Goal: Task Accomplishment & Management: Complete application form

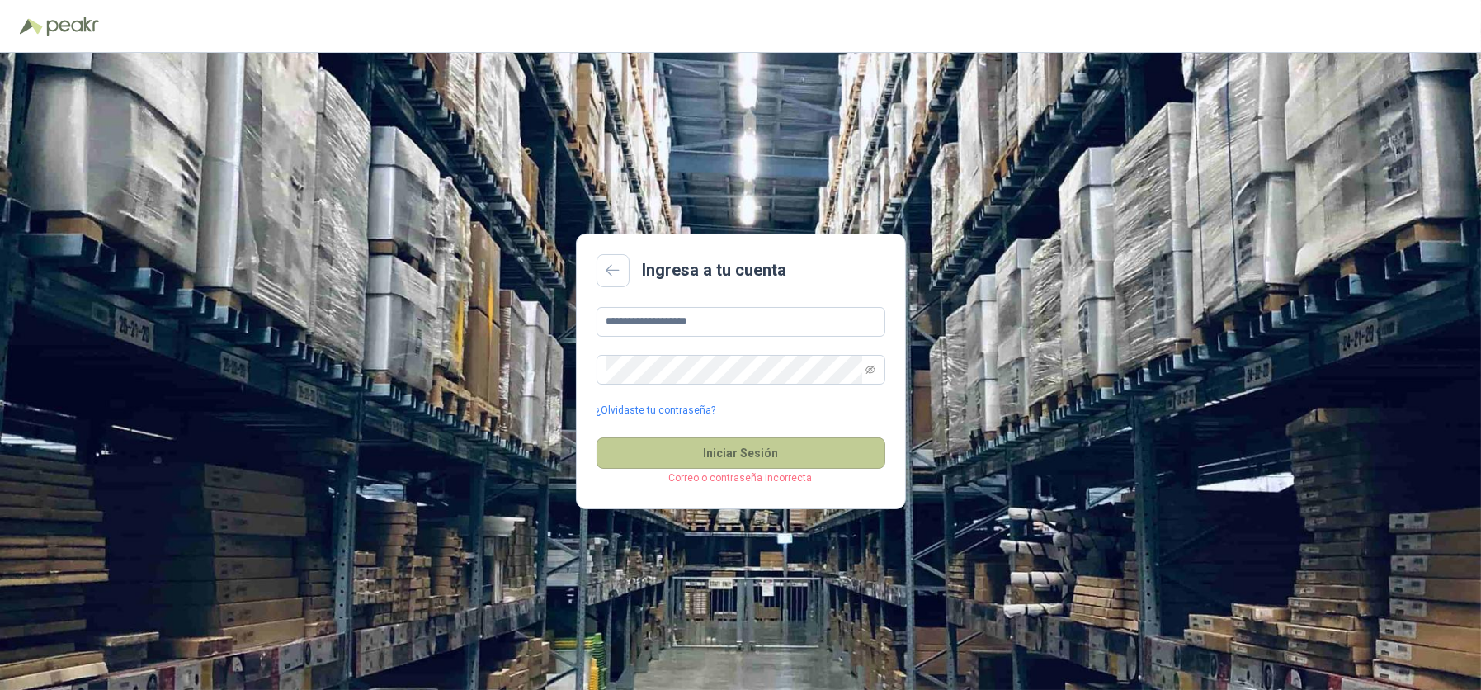
click at [796, 465] on button "Iniciar Sesión" at bounding box center [740, 452] width 289 height 31
click at [795, 457] on button "Iniciar Sesión" at bounding box center [740, 452] width 289 height 31
click at [872, 371] on icon "eye-invisible" at bounding box center [870, 369] width 10 height 8
click at [374, 371] on div "**********" at bounding box center [740, 371] width 1481 height 637
click at [714, 454] on button "Iniciar Sesión" at bounding box center [740, 452] width 289 height 31
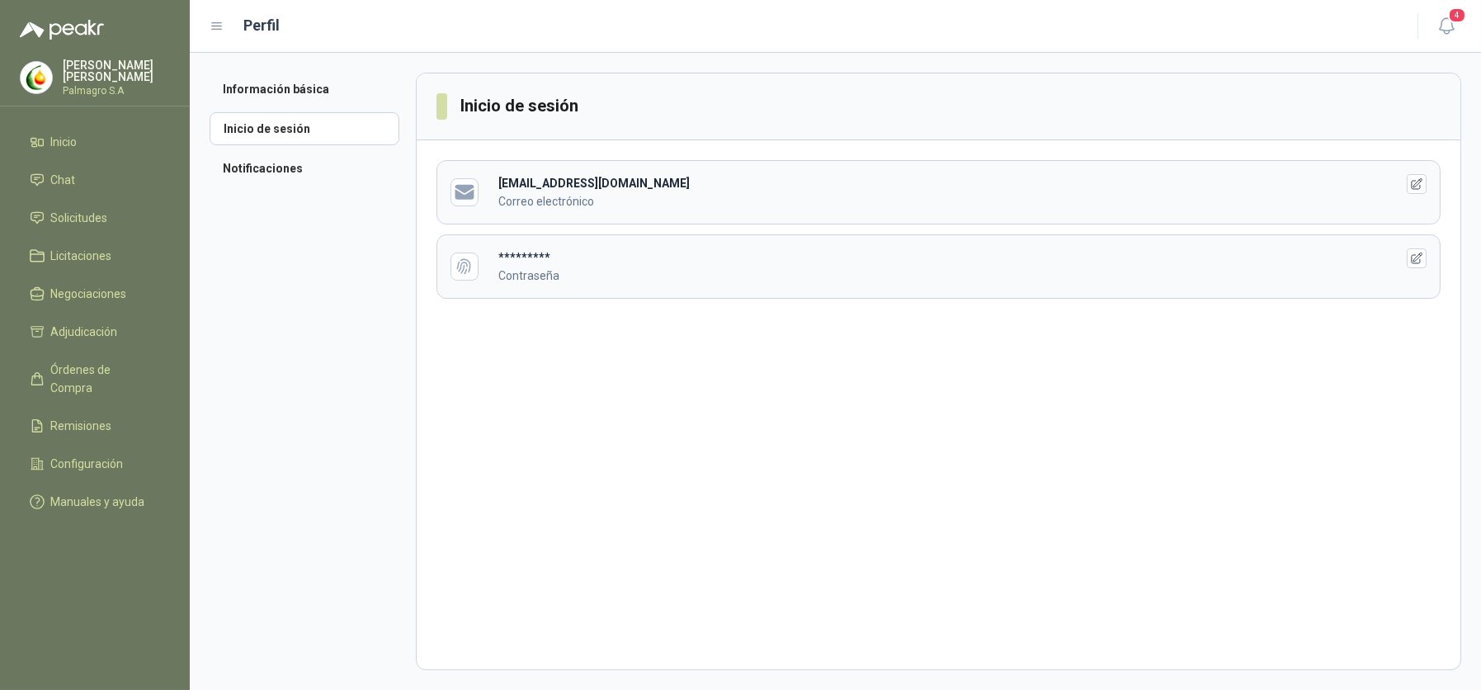
click at [695, 285] on header "********* Contraseña" at bounding box center [938, 266] width 1002 height 63
click at [37, 133] on li "Inicio" at bounding box center [95, 142] width 130 height 18
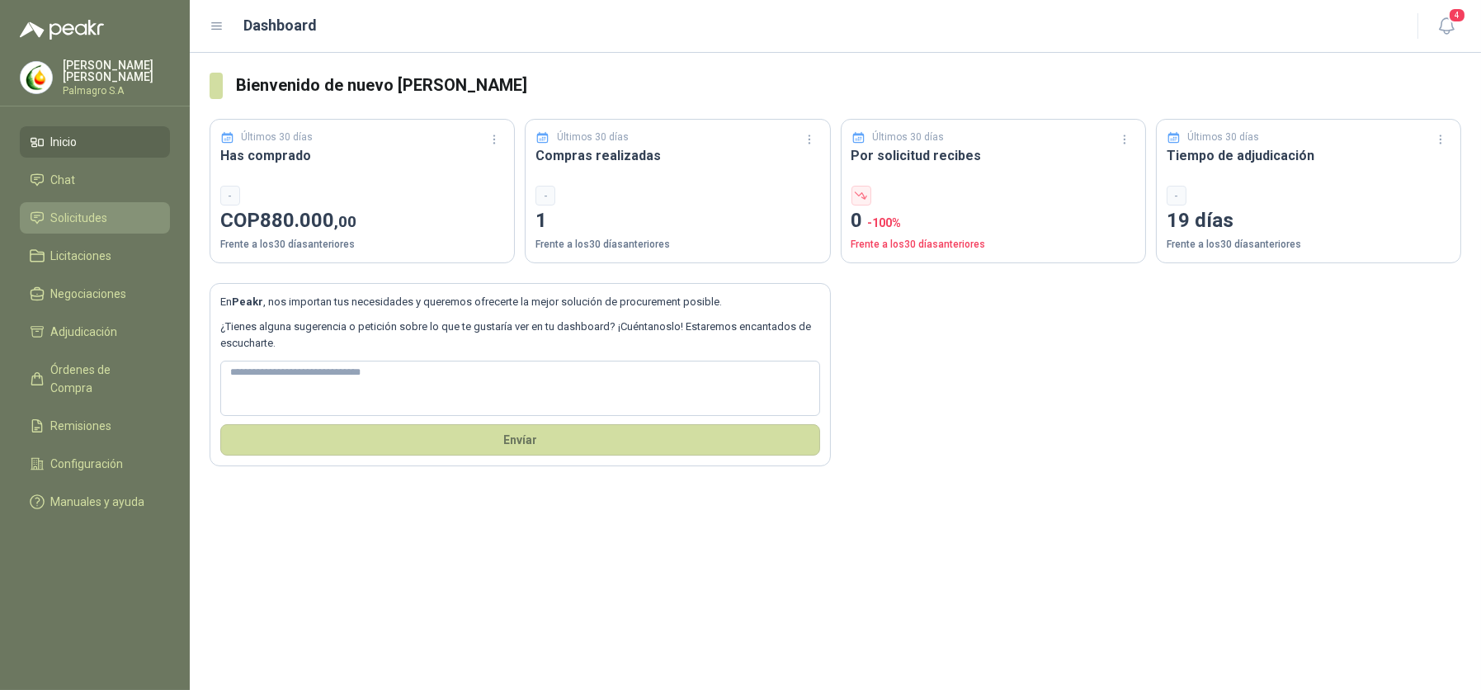
click at [68, 219] on span "Solicitudes" at bounding box center [79, 218] width 57 height 18
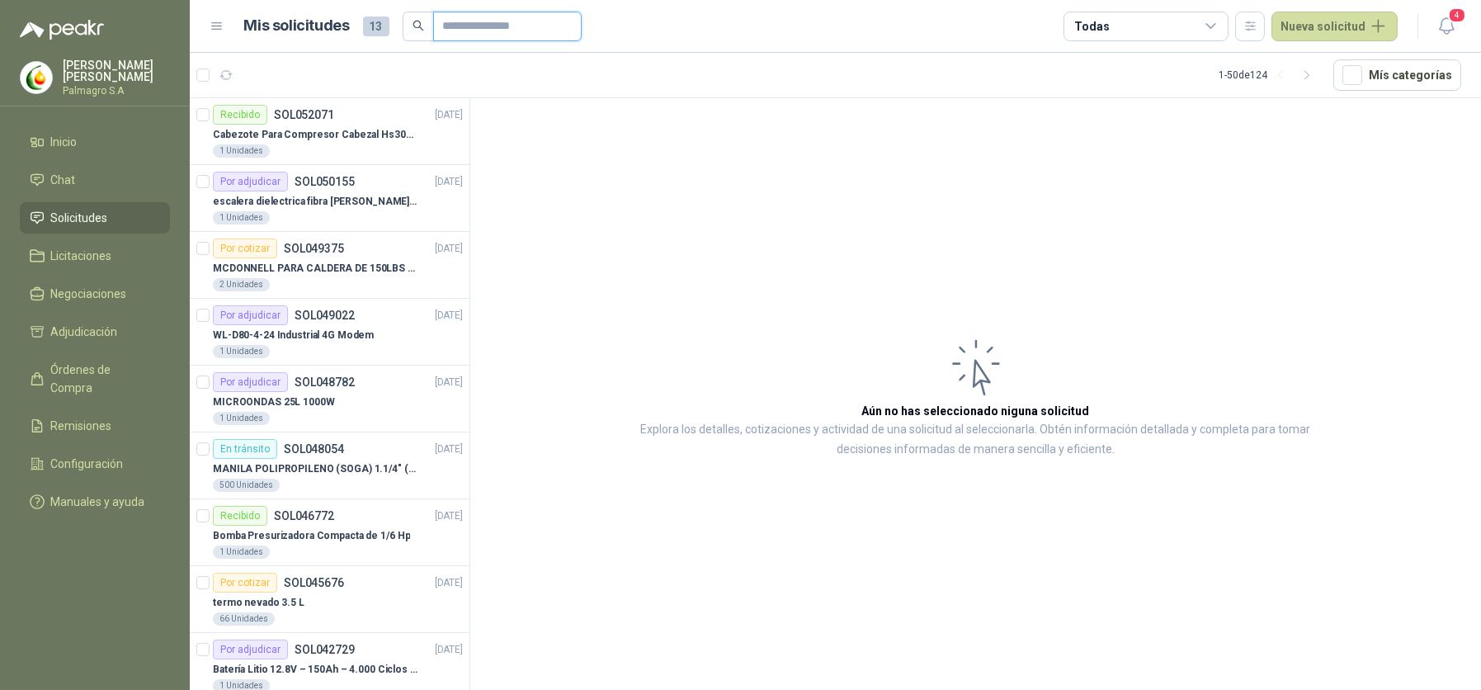
click at [536, 12] on input "text" at bounding box center [500, 26] width 115 height 28
type input "********"
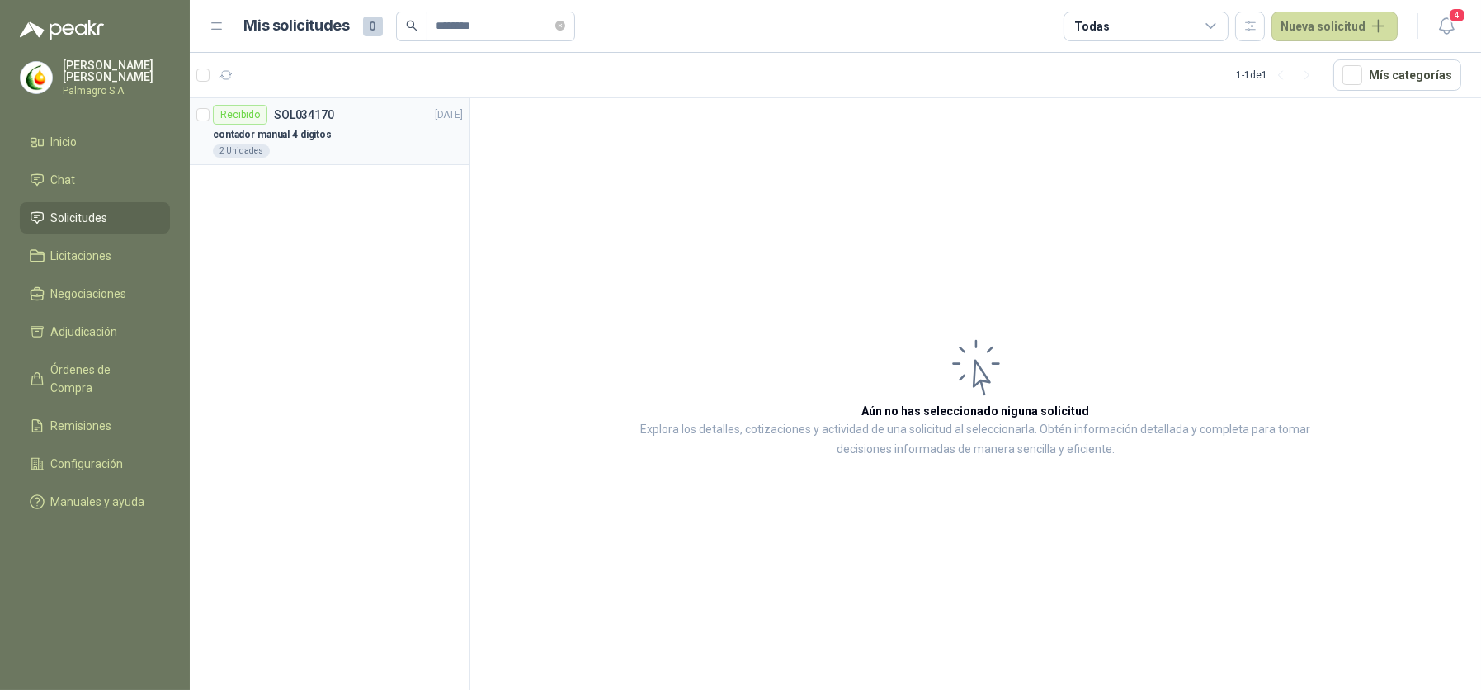
click at [293, 139] on p "contador manual 4 digitos" at bounding box center [272, 135] width 119 height 16
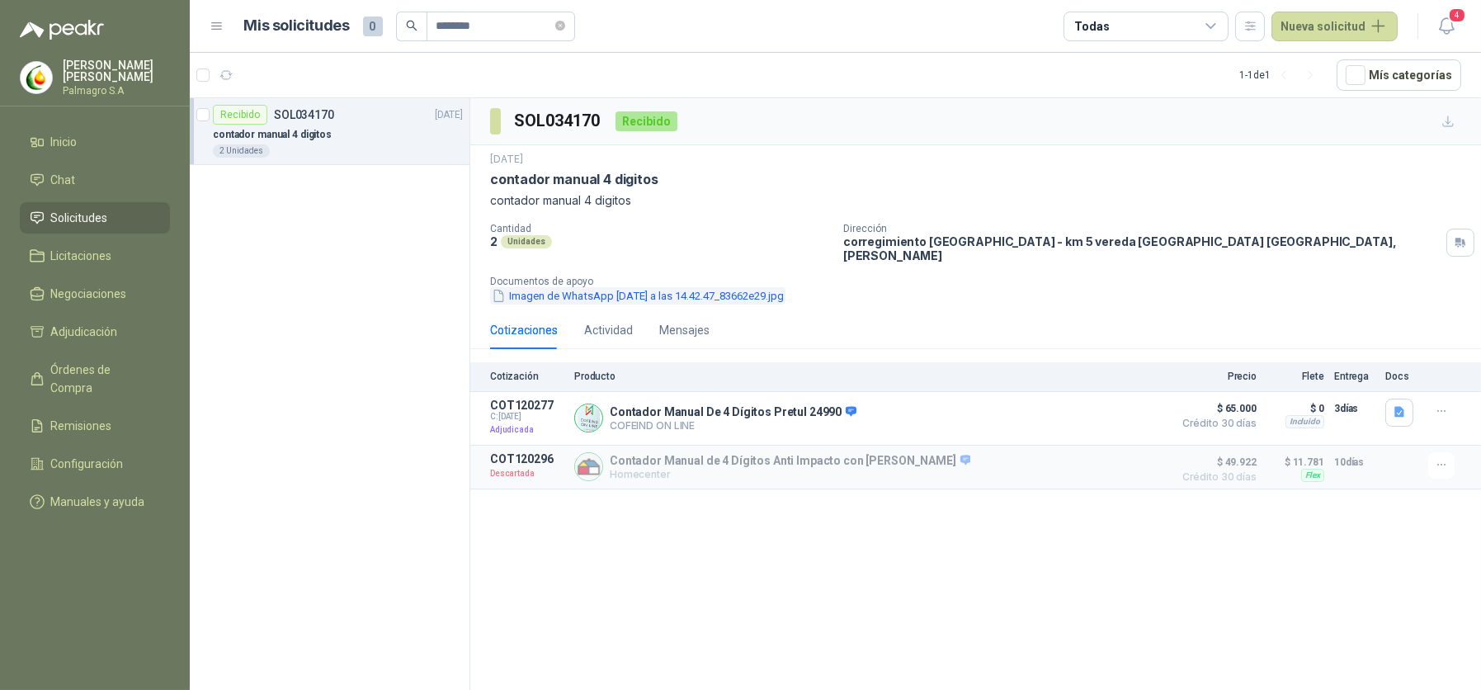
click at [699, 290] on button "Imagen de WhatsApp [DATE] a las 14.42.47_83662e29.jpg" at bounding box center [637, 295] width 295 height 17
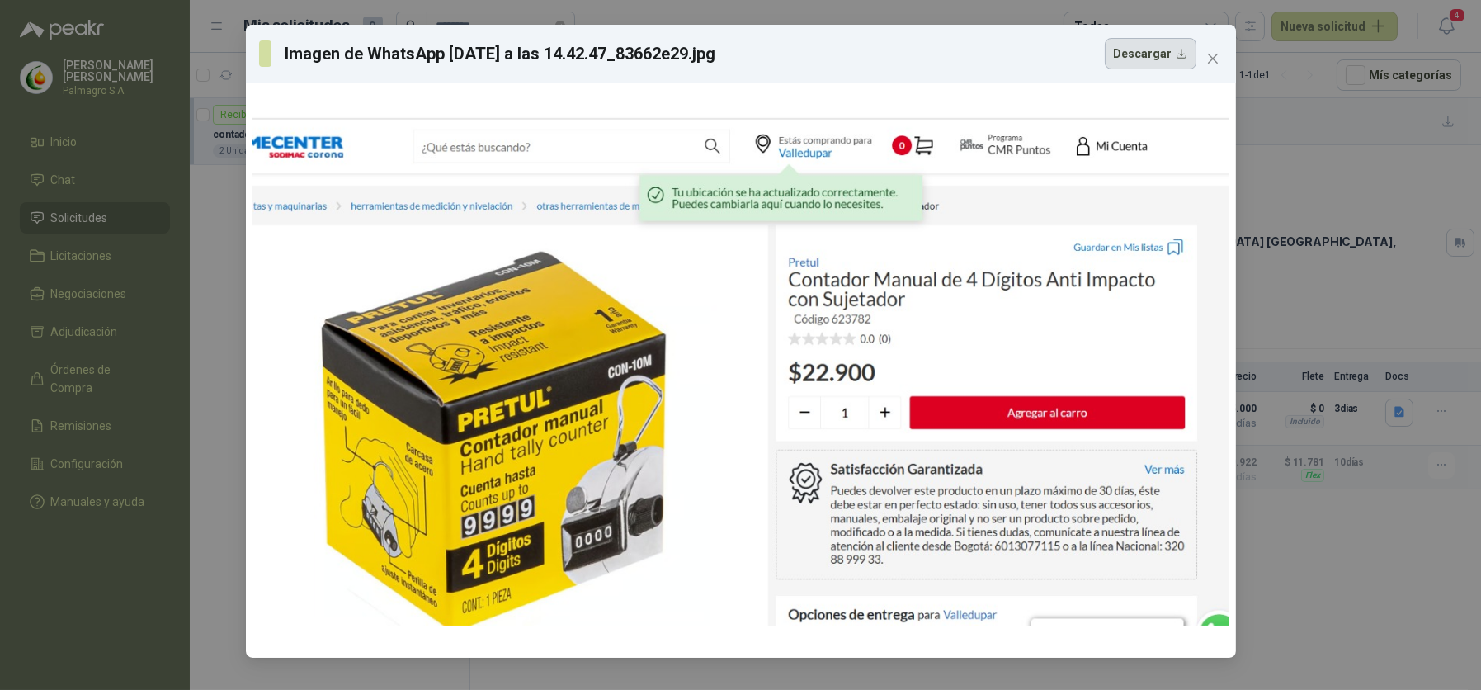
click at [1182, 54] on button "Descargar" at bounding box center [1150, 53] width 92 height 31
click at [1259, 253] on div "Imagen de WhatsApp [DATE] a las 14.42.47_83662e29.jpg Descargar" at bounding box center [740, 345] width 1481 height 690
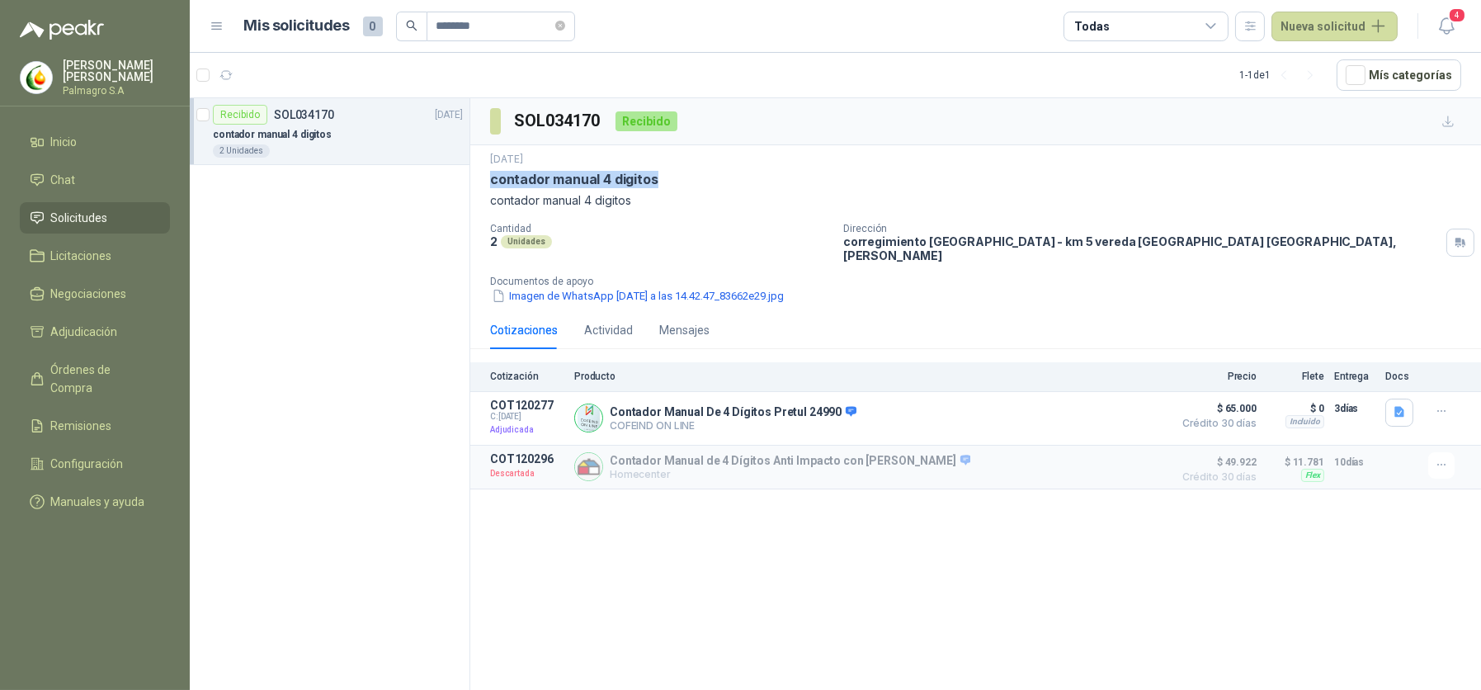
drag, startPoint x: 631, startPoint y: 186, endPoint x: 489, endPoint y: 178, distance: 142.1
click at [490, 178] on div "contador manual 4 digitos" at bounding box center [975, 179] width 971 height 17
copy p "contador manual 4 digitos"
click at [1316, 12] on button "Nueva solicitud" at bounding box center [1334, 27] width 126 height 30
click at [1316, 64] on link "Solicitud" at bounding box center [1353, 66] width 140 height 29
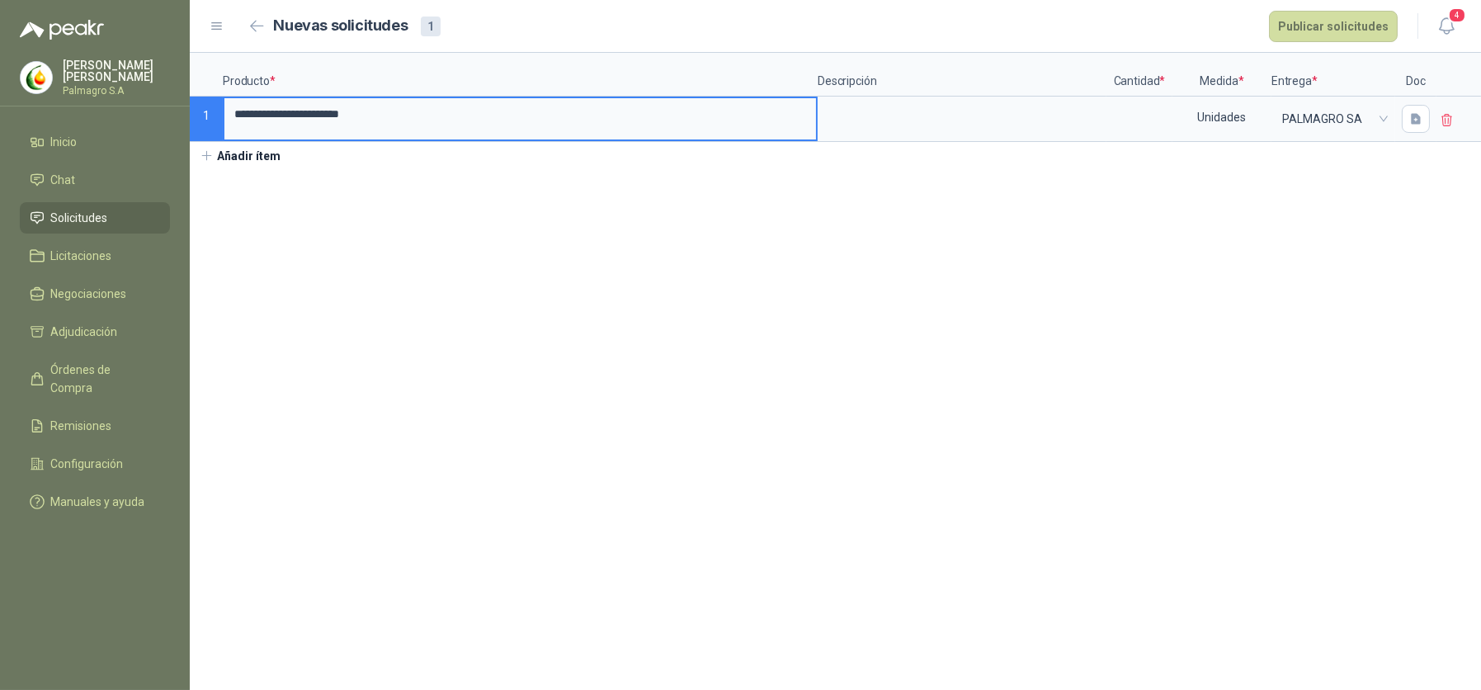
click at [916, 93] on p "Descripción" at bounding box center [961, 75] width 289 height 44
click at [916, 111] on textarea at bounding box center [961, 117] width 285 height 38
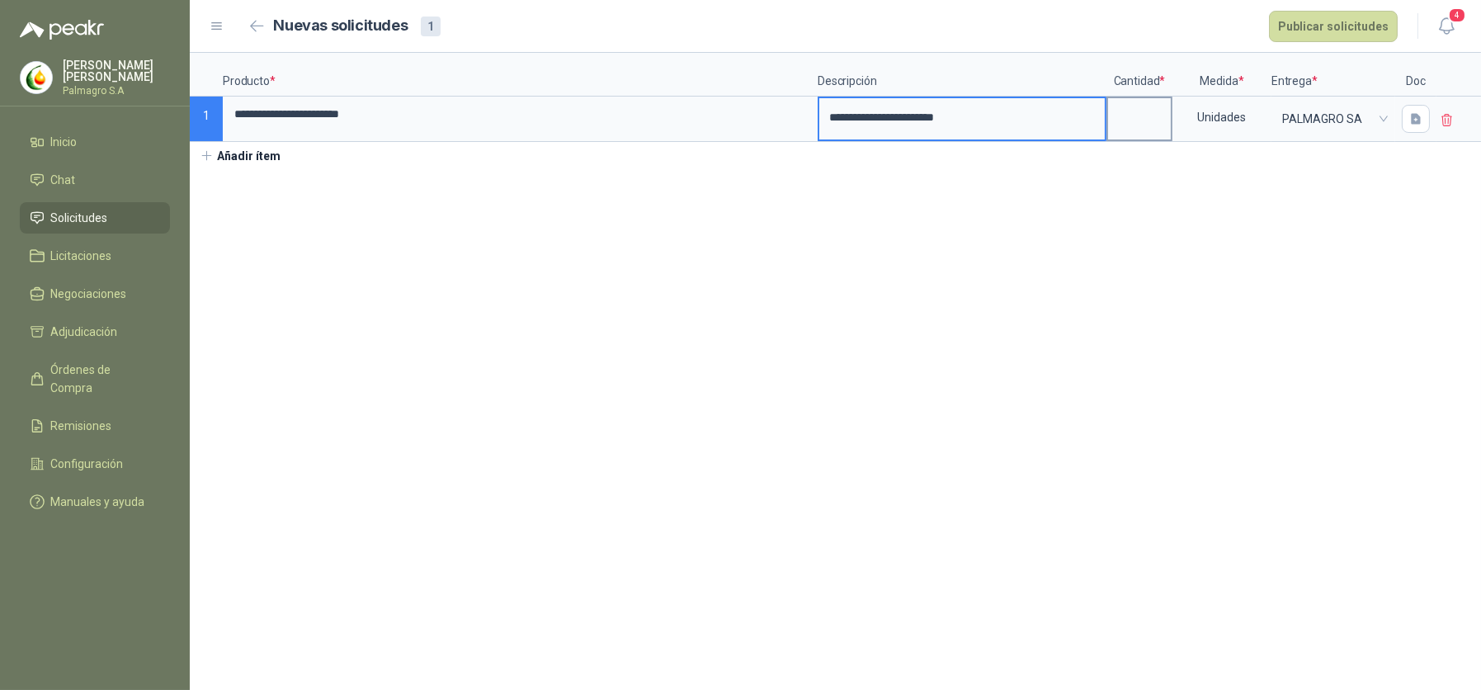
click at [1124, 122] on input at bounding box center [1139, 114] width 63 height 32
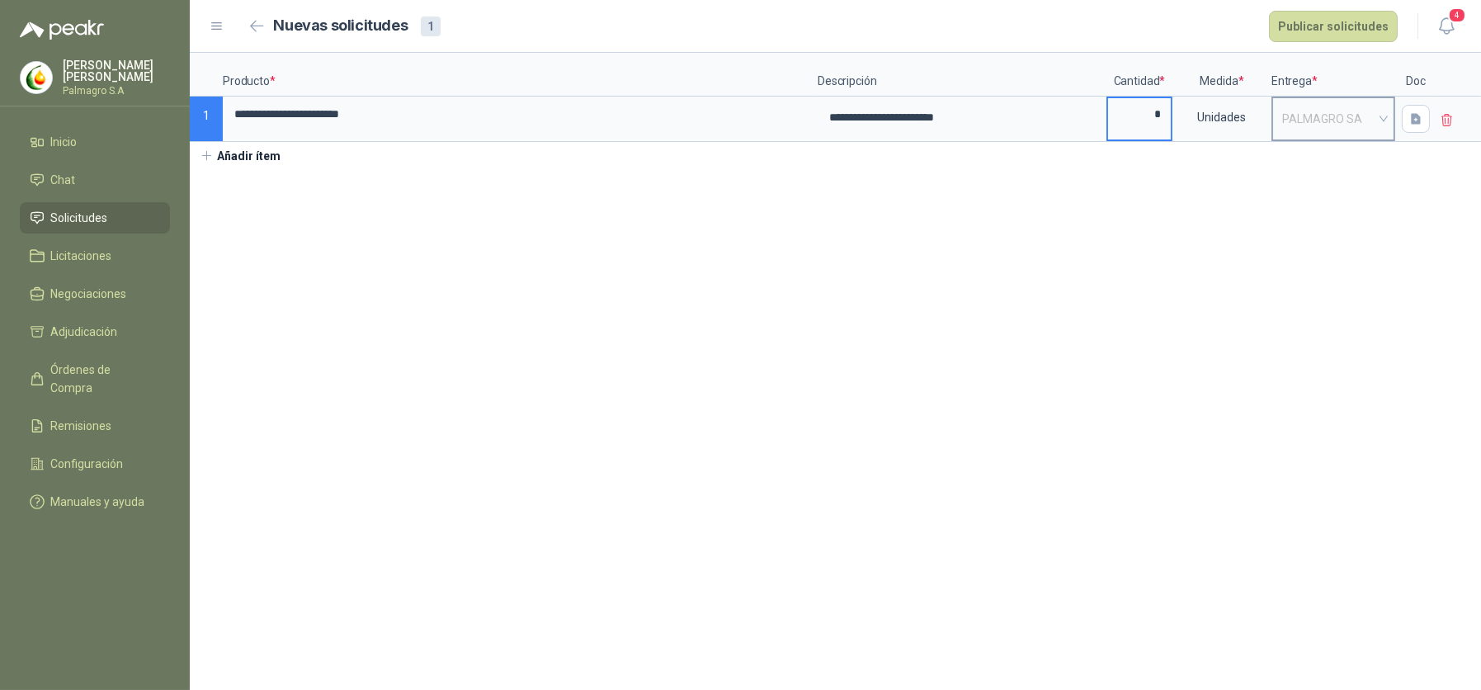
drag, startPoint x: 1333, startPoint y: 111, endPoint x: 1337, endPoint y: 134, distance: 22.6
click at [1334, 111] on span "PALMAGRO SA" at bounding box center [1333, 118] width 102 height 25
type input "*"
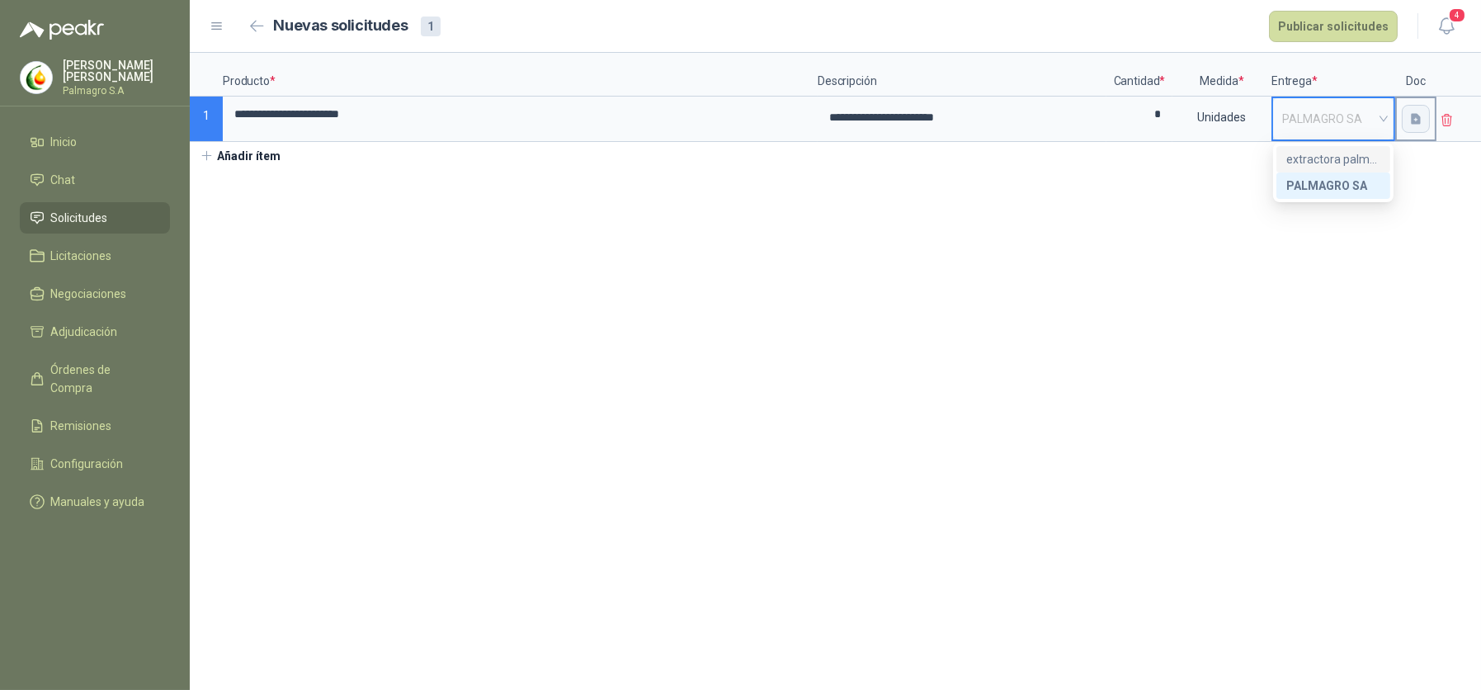
drag, startPoint x: 1336, startPoint y: 162, endPoint x: 1427, endPoint y: 129, distance: 96.5
click at [1341, 162] on div "extractora palmagro sa" at bounding box center [1333, 159] width 94 height 18
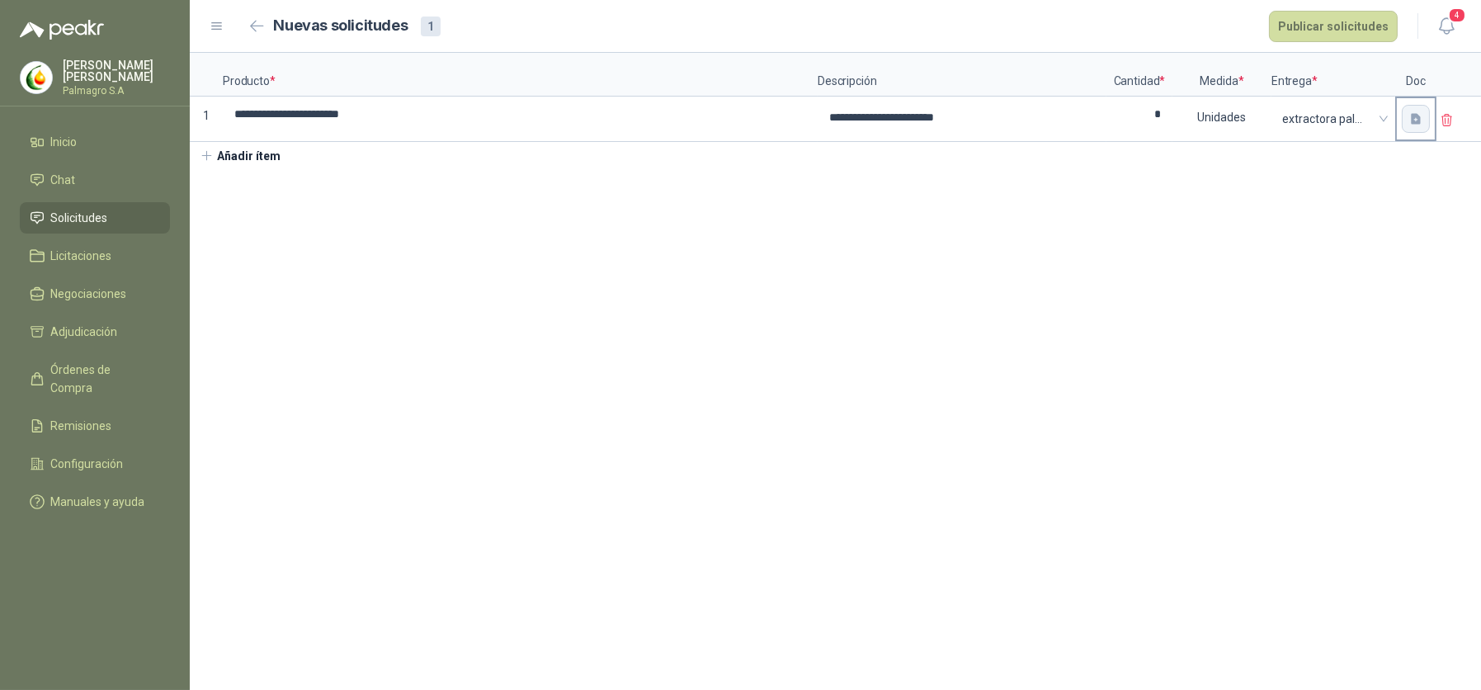
click at [1424, 118] on button "button" at bounding box center [1415, 119] width 28 height 28
click at [1340, 24] on button "Publicar solicitudes" at bounding box center [1333, 26] width 129 height 31
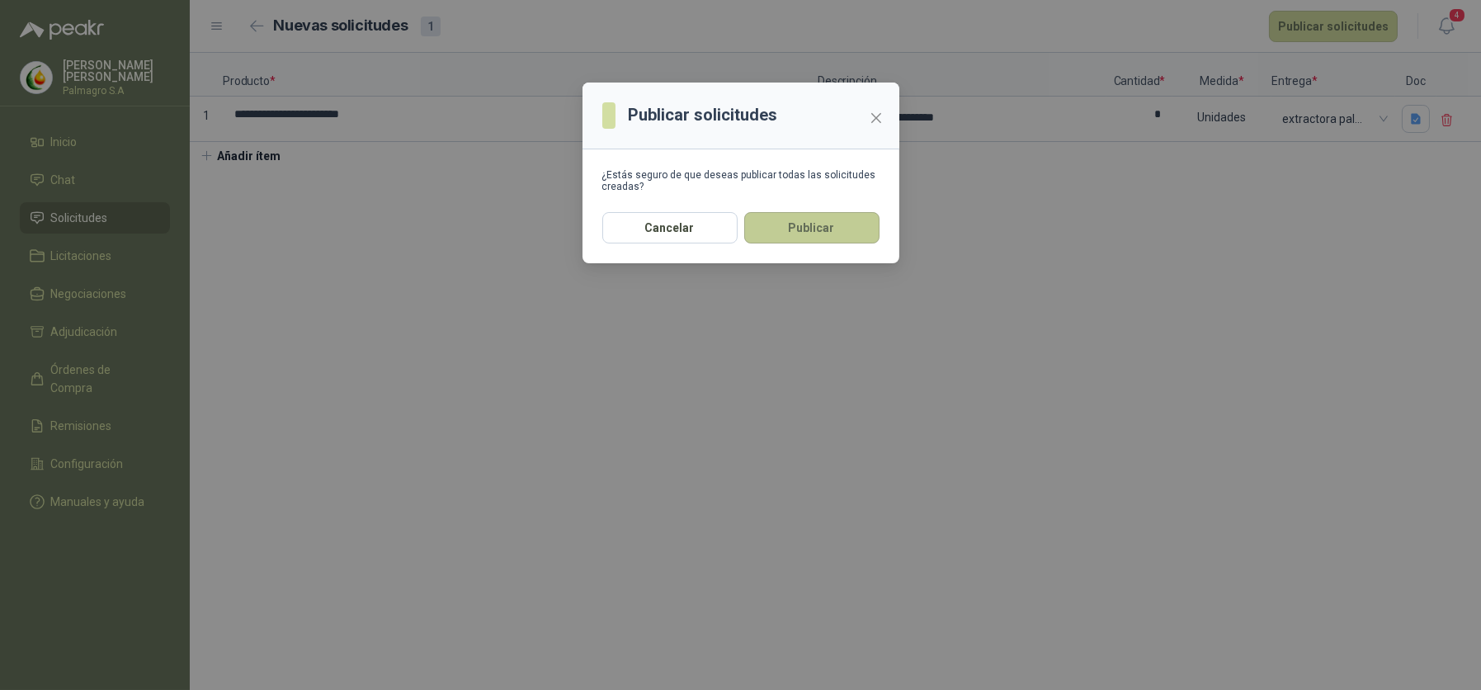
click at [826, 226] on button "Publicar" at bounding box center [811, 227] width 135 height 31
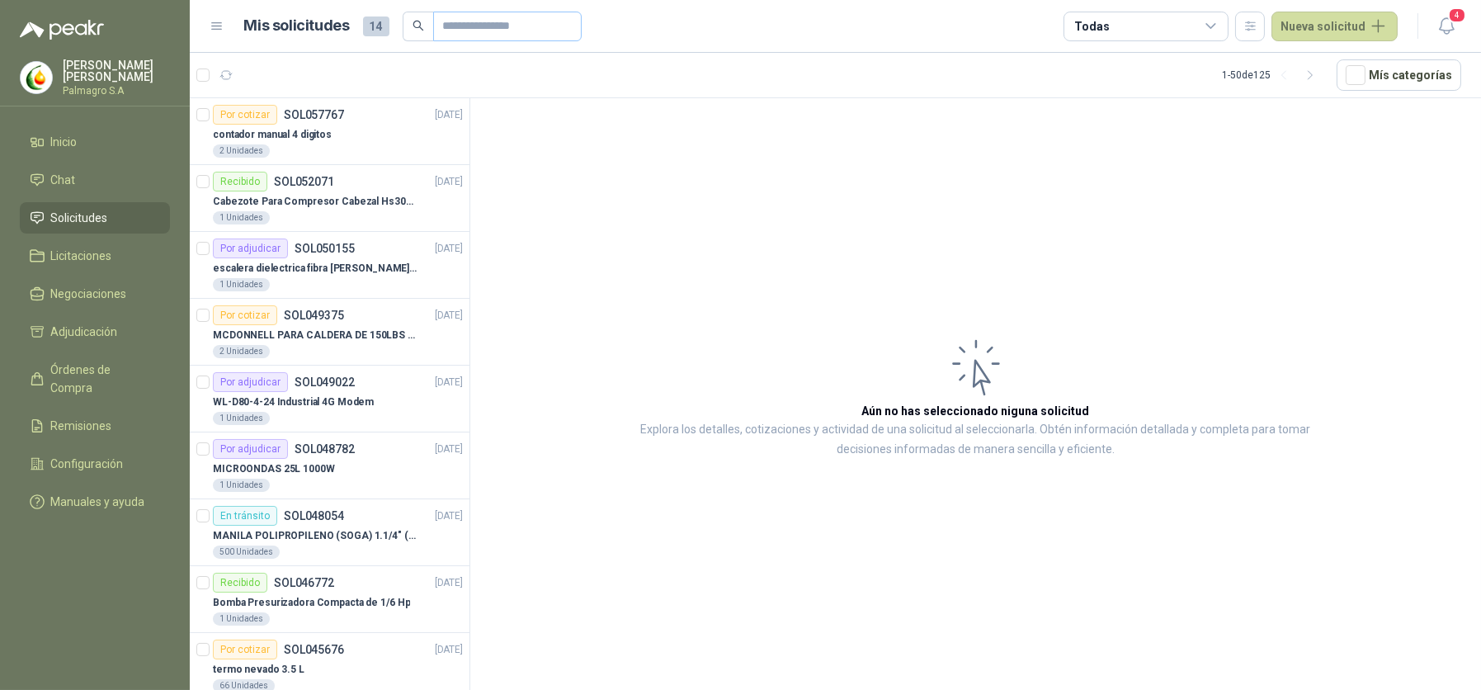
click at [433, 13] on span at bounding box center [507, 27] width 148 height 30
click at [456, 23] on input "text" at bounding box center [500, 26] width 115 height 28
type input "********"
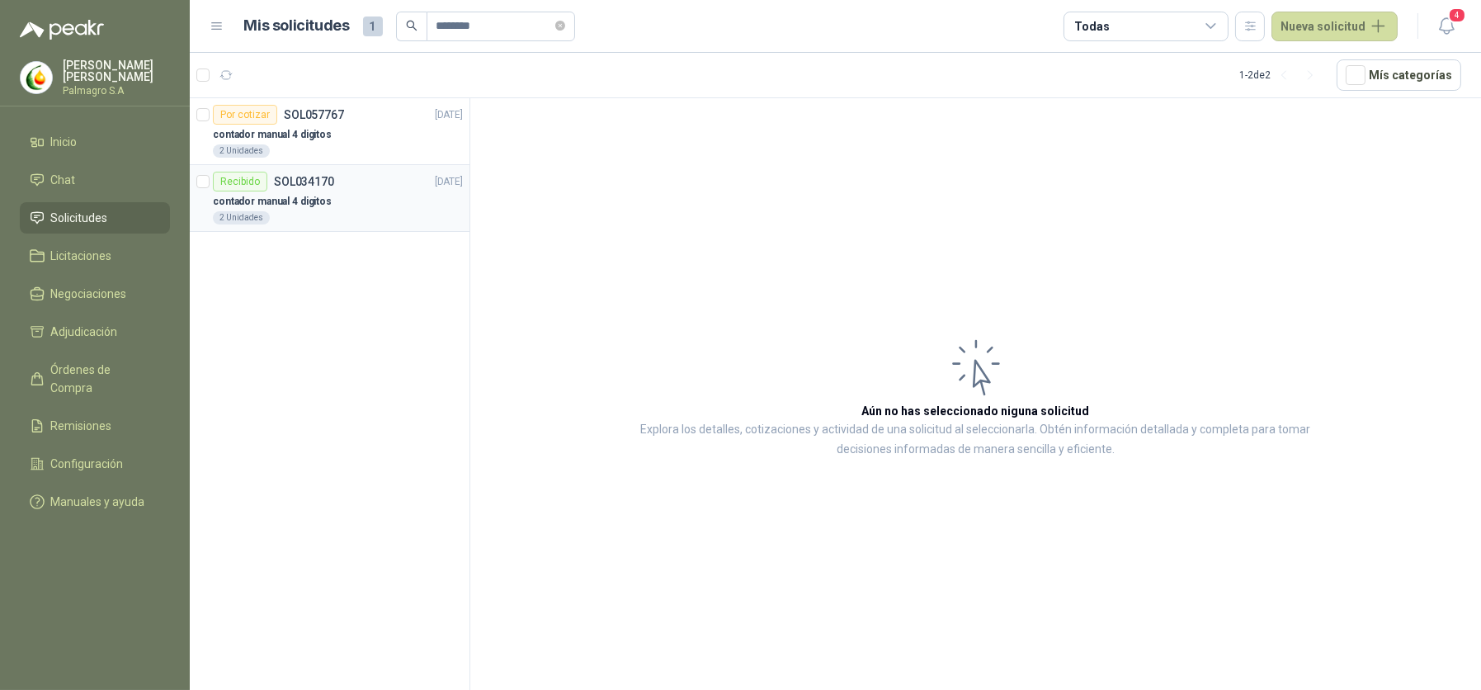
click at [287, 214] on div "2 Unidades" at bounding box center [338, 217] width 250 height 13
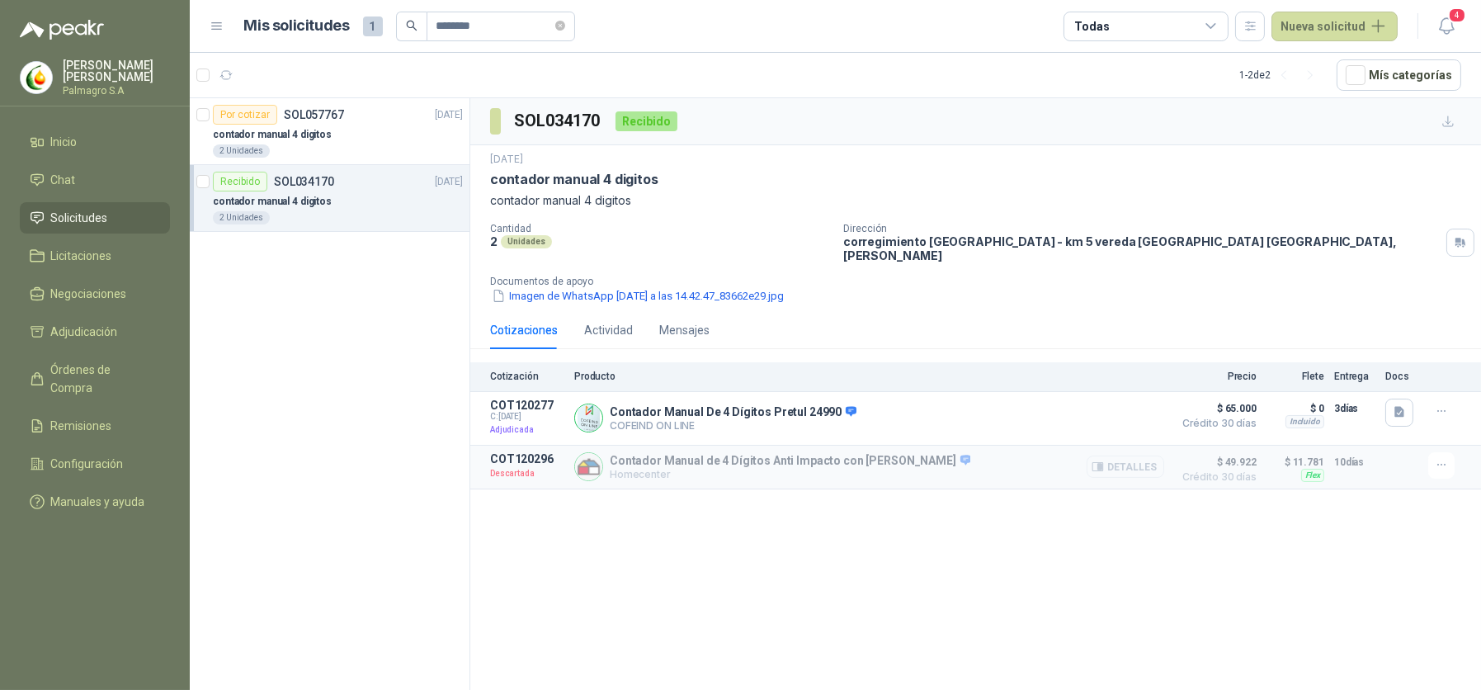
click at [1118, 455] on button "Detalles" at bounding box center [1125, 466] width 78 height 22
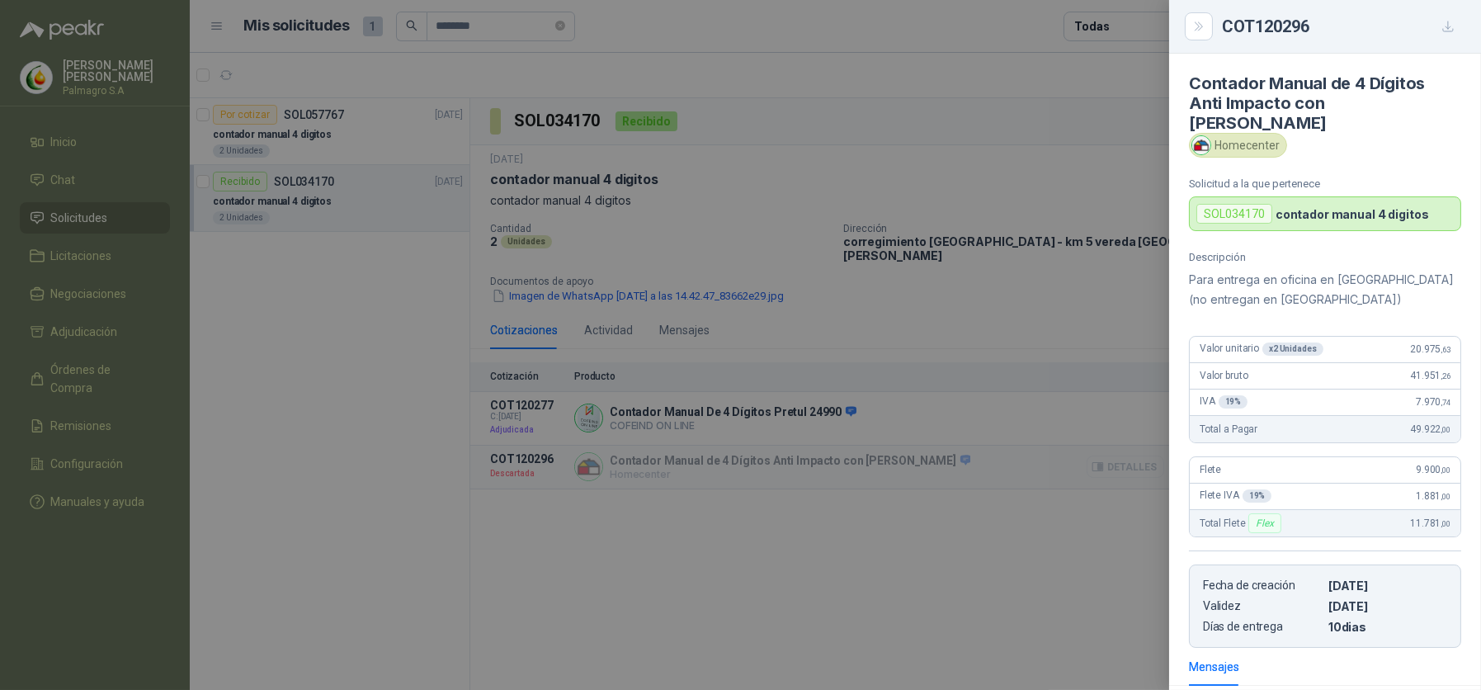
click at [1118, 452] on div at bounding box center [740, 345] width 1481 height 690
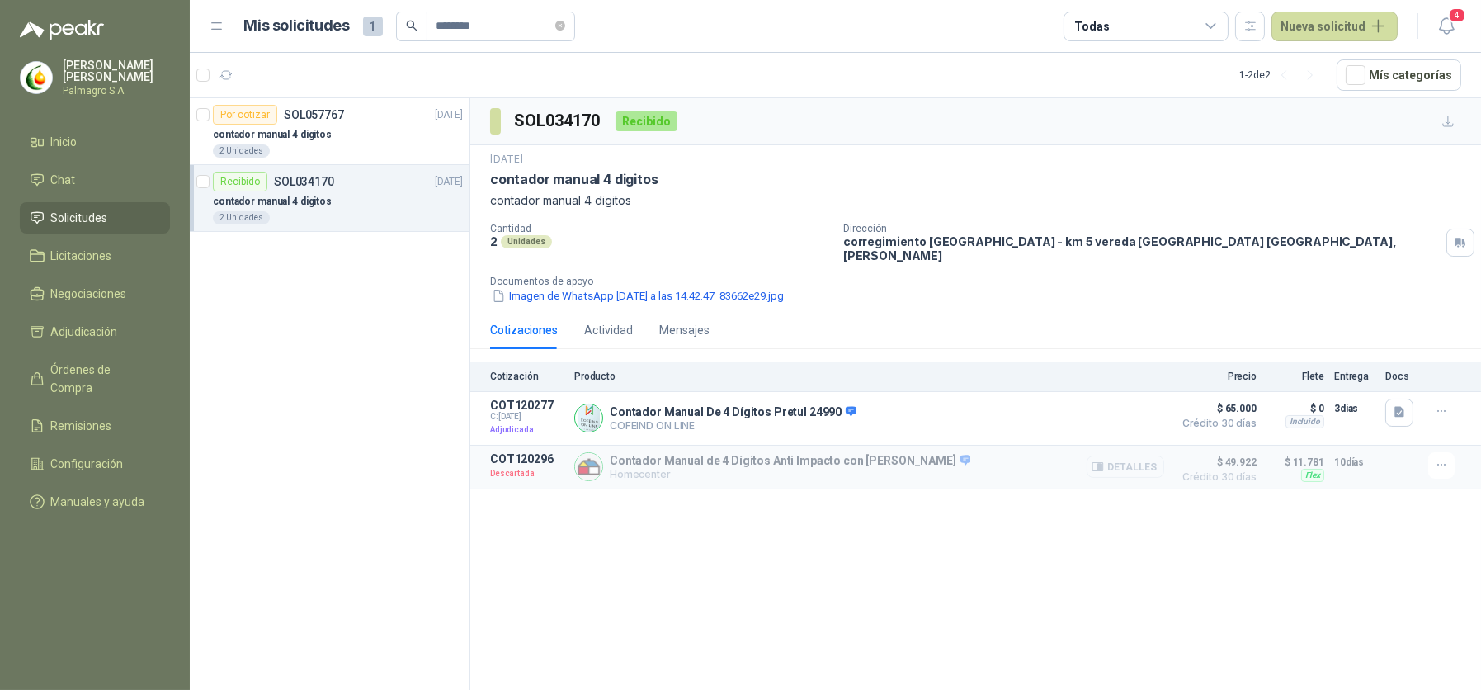
click at [1118, 455] on button "Detalles" at bounding box center [1125, 466] width 78 height 22
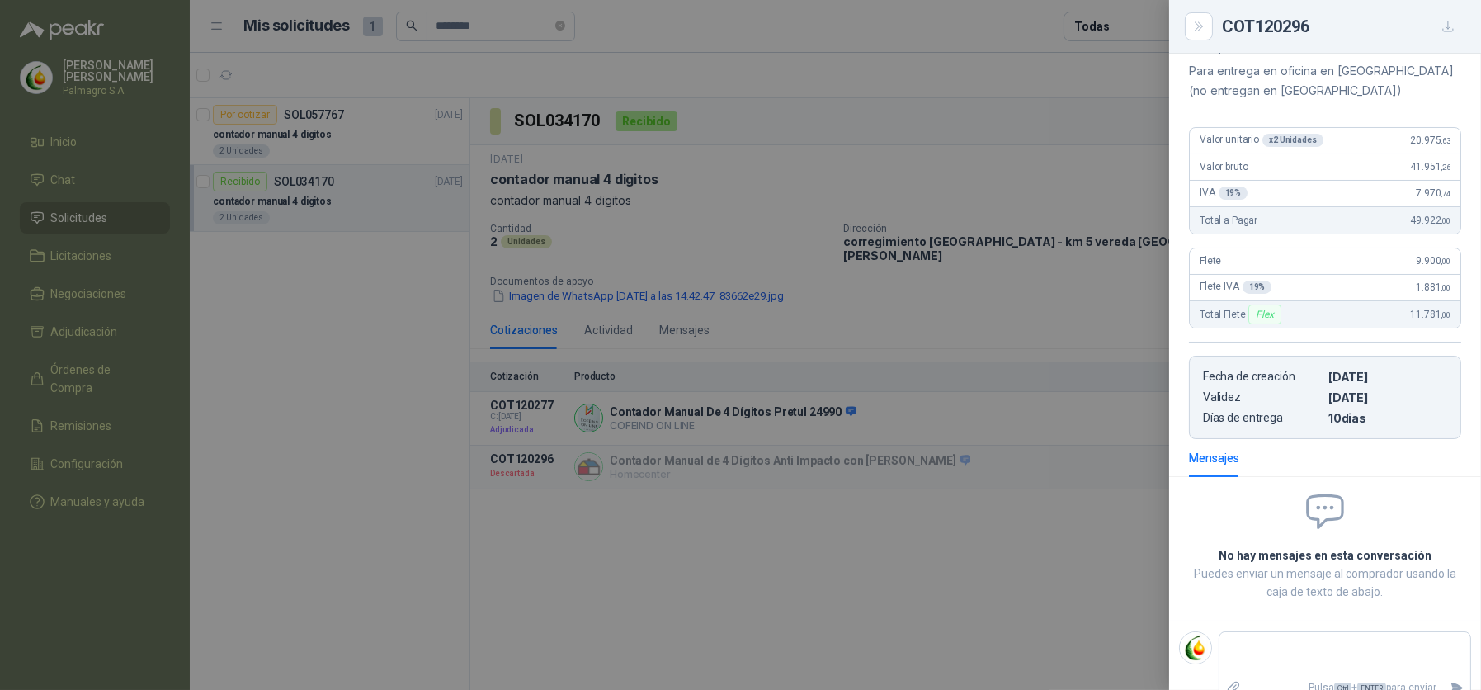
scroll to position [211, 0]
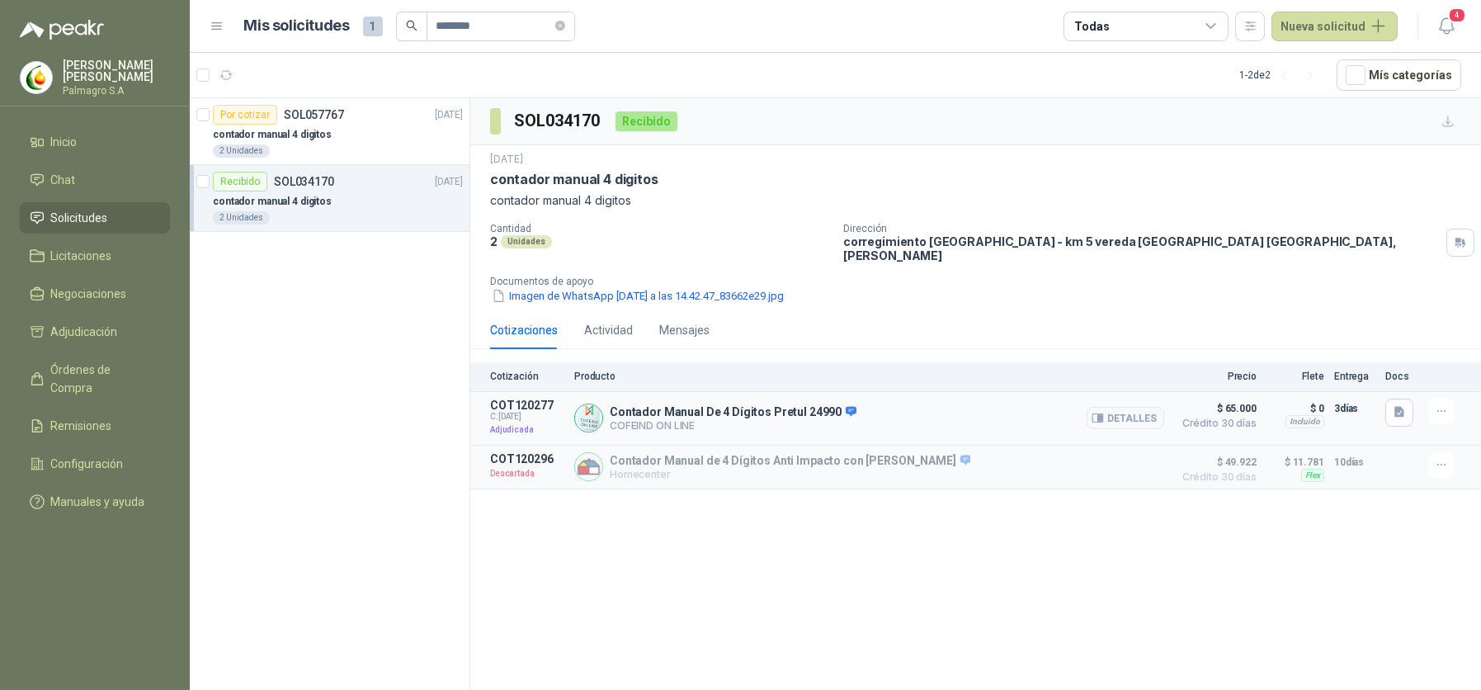
click at [971, 407] on div "Contador Manual De 4 Dígitos Pretul 24990 COFEIND ON LINE Detalles" at bounding box center [869, 418] width 590 height 40
click at [1142, 407] on button "Detalles" at bounding box center [1125, 418] width 78 height 22
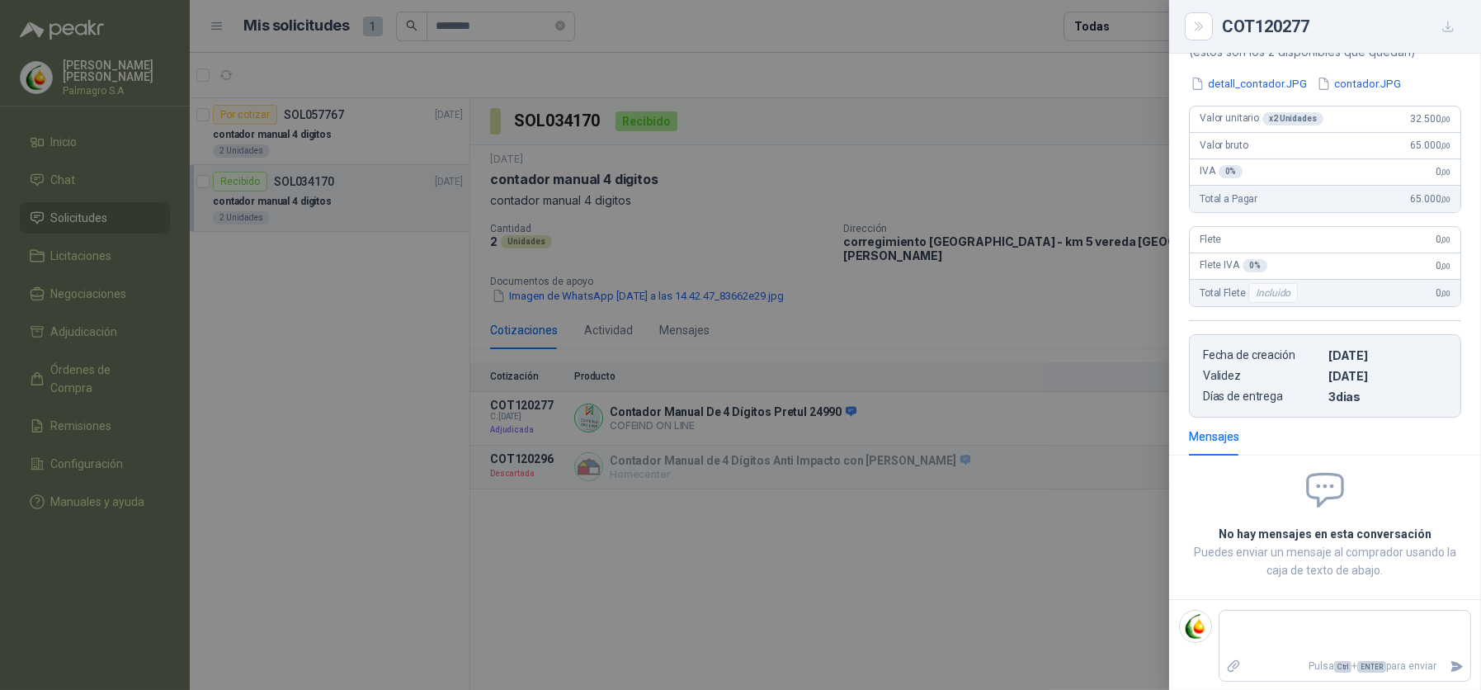
scroll to position [0, 0]
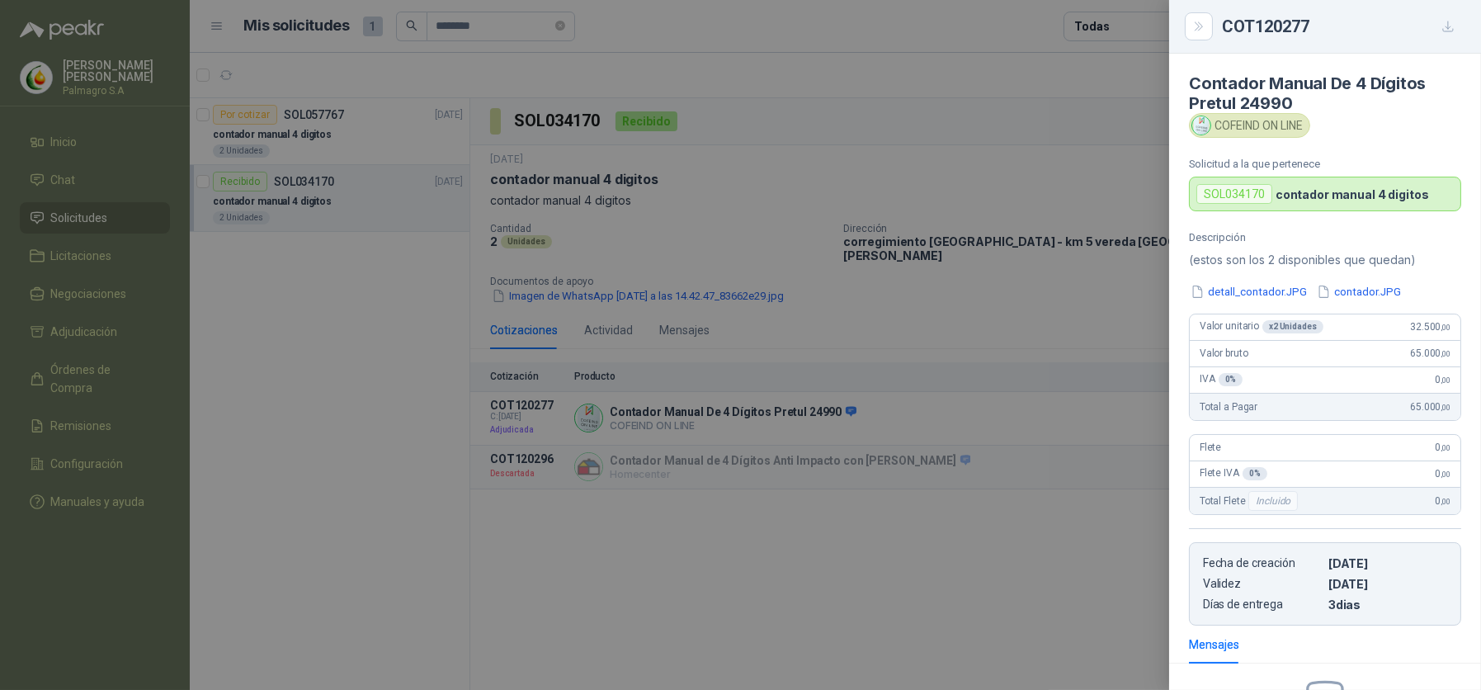
click at [1230, 180] on div "SOL034170 contador manual 4 digitos" at bounding box center [1325, 194] width 272 height 35
click at [1245, 105] on h4 "Contador Manual De 4 Dígitos Pretul 24990" at bounding box center [1325, 93] width 272 height 40
click at [1245, 121] on div "COFEIND ON LINE" at bounding box center [1249, 125] width 121 height 25
click at [1233, 189] on div "SOL034170" at bounding box center [1234, 194] width 76 height 20
click at [1250, 295] on button "detall_contador.JPG" at bounding box center [1249, 291] width 120 height 17
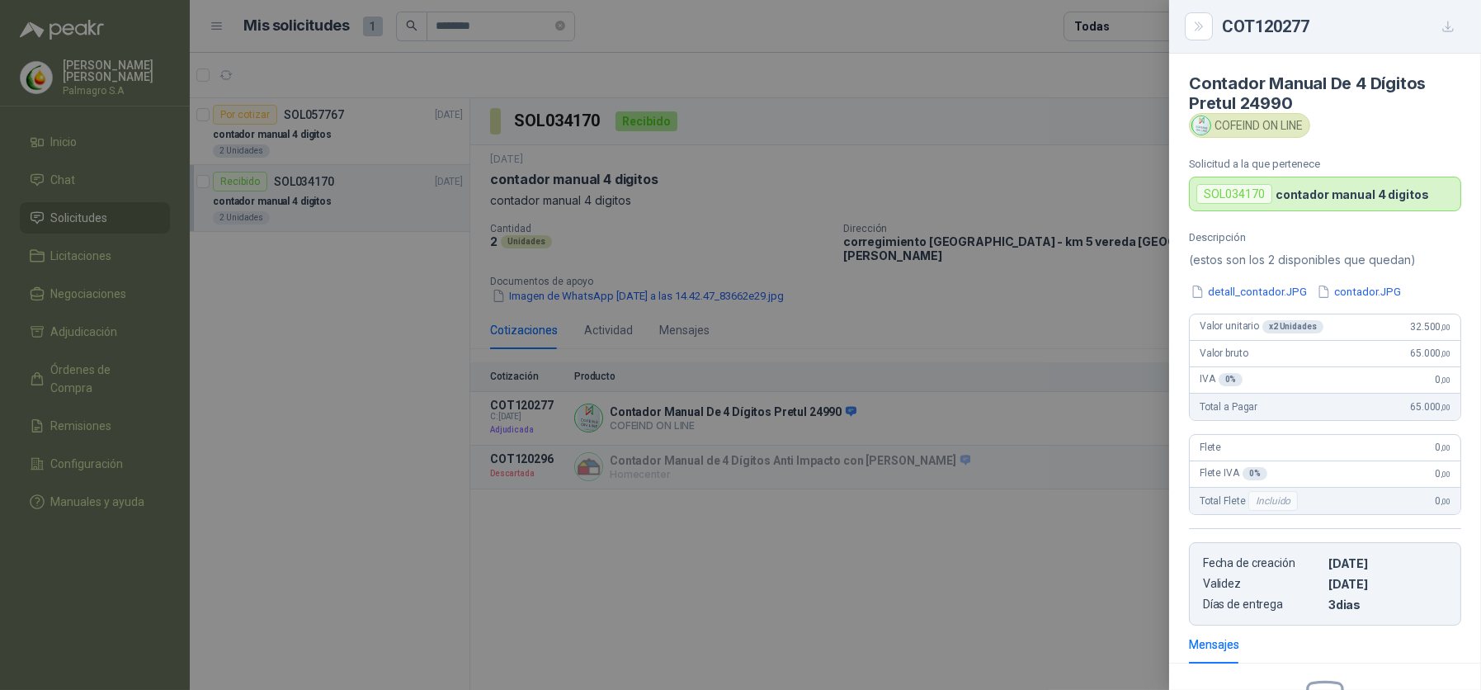
scroll to position [208, 0]
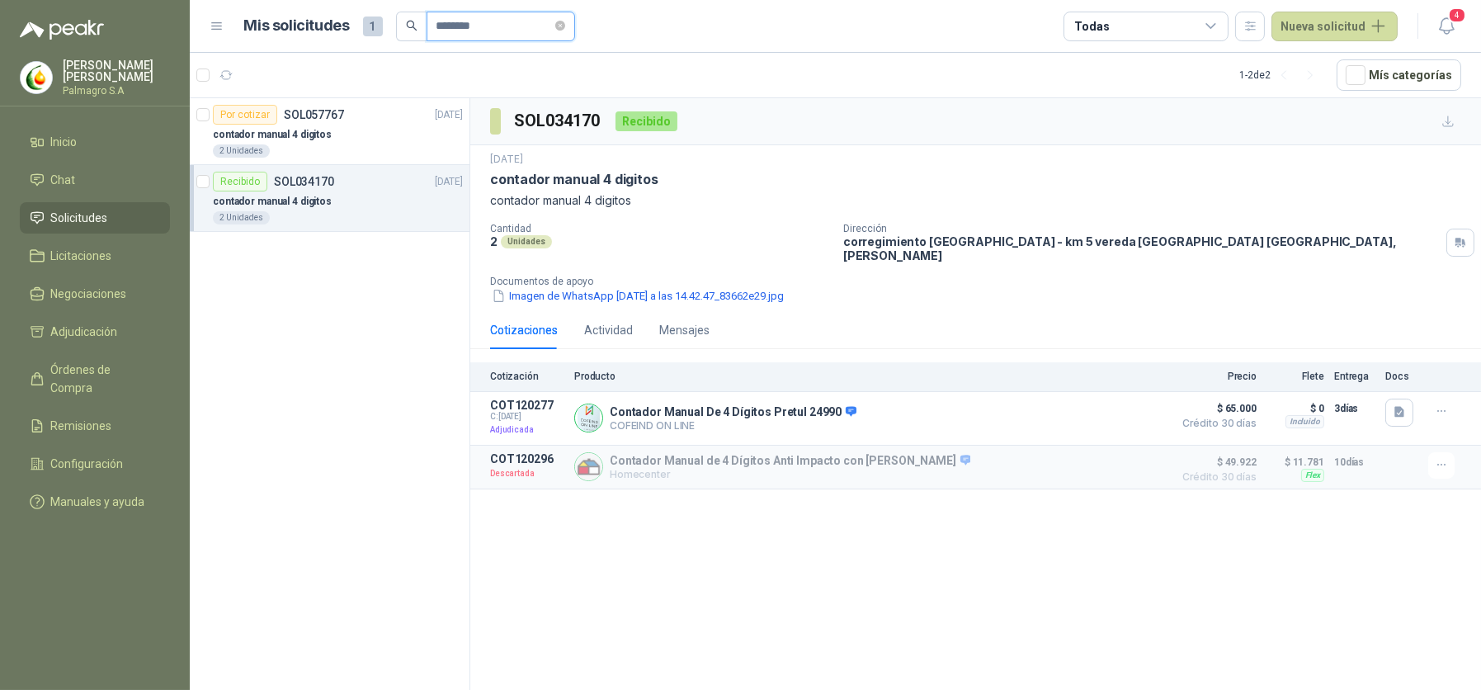
drag, startPoint x: 519, startPoint y: 31, endPoint x: 415, endPoint y: 32, distance: 103.9
click at [415, 32] on span "********" at bounding box center [485, 27] width 179 height 30
type input "********"
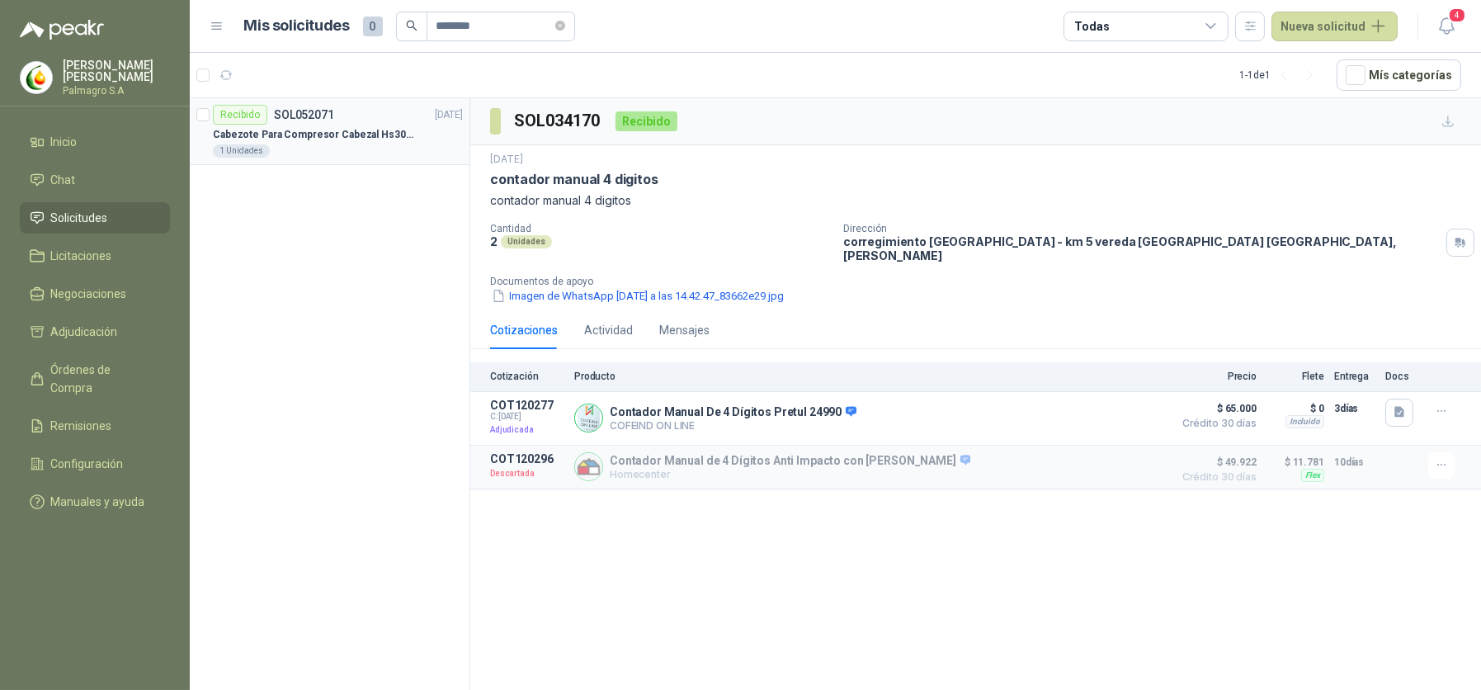
click at [376, 134] on p "Cabezote Para Compresor Cabezal Hs3065a Nuevo Marca 3hp" at bounding box center [315, 135] width 205 height 16
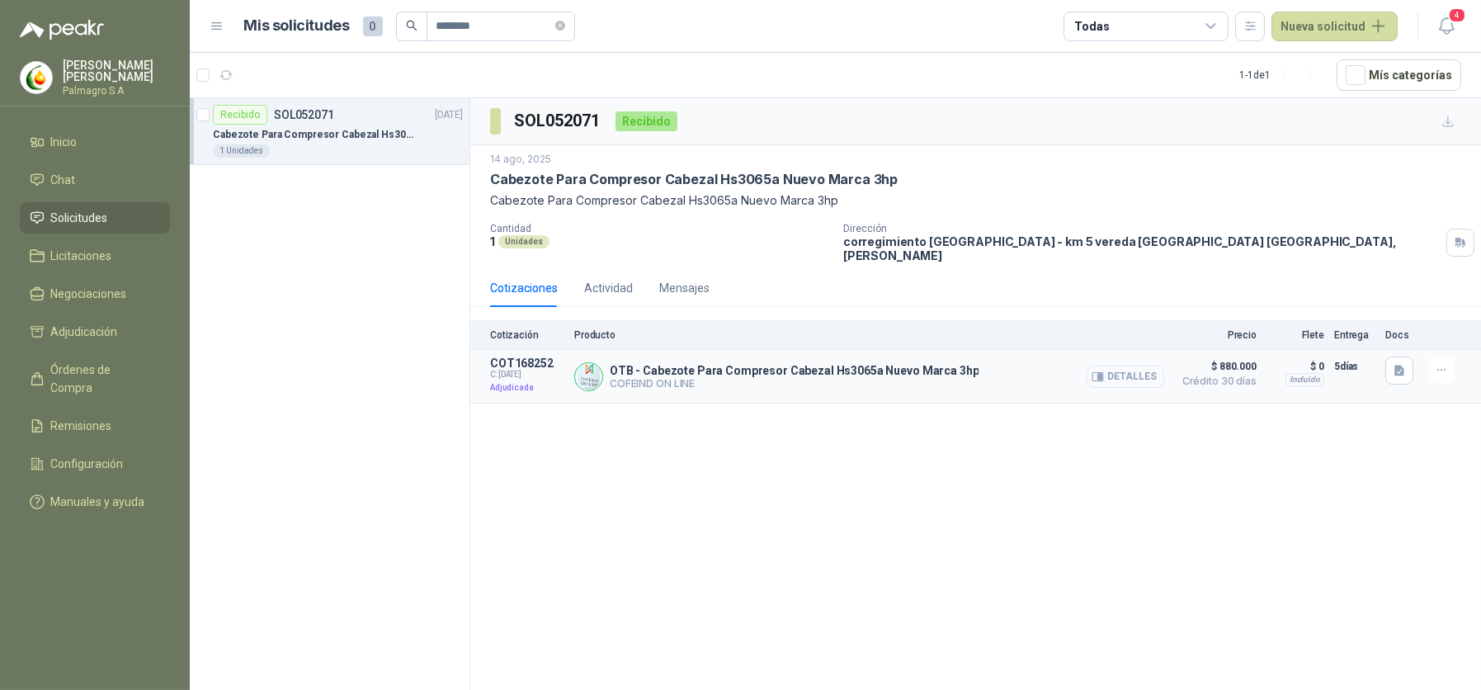
click at [1105, 370] on button "Detalles" at bounding box center [1125, 376] width 78 height 22
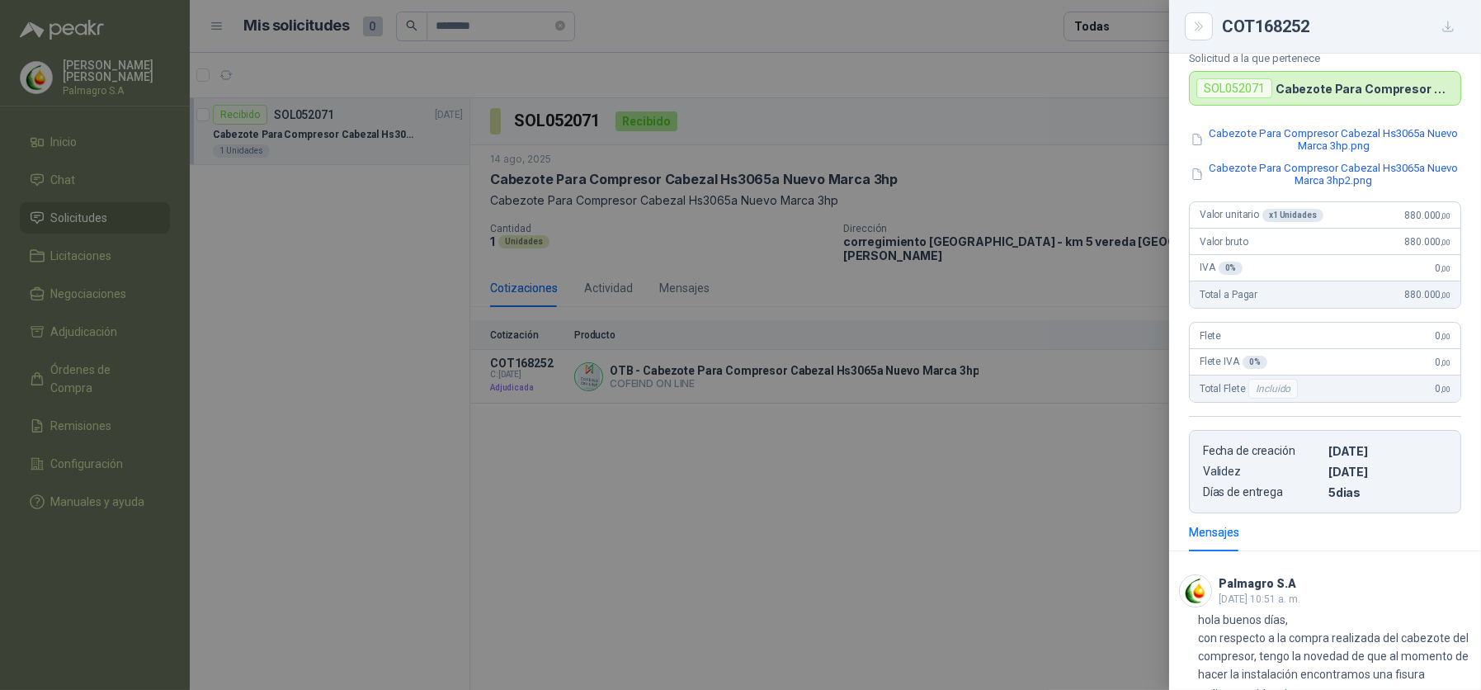
scroll to position [124, 0]
